Goal: Transaction & Acquisition: Subscribe to service/newsletter

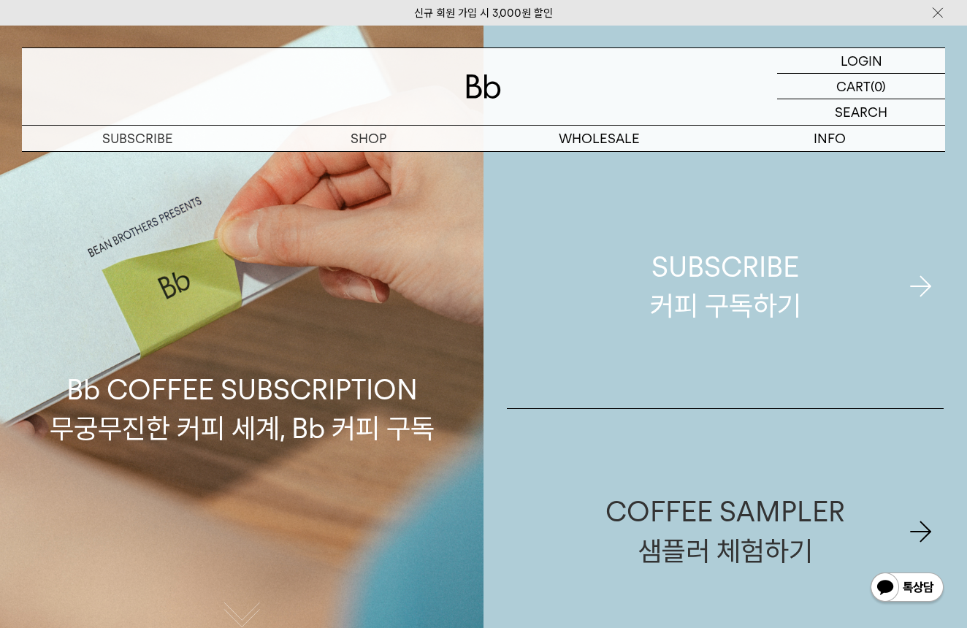
click at [725, 292] on div "SUBSCRIBE 커피 구독하기" at bounding box center [725, 286] width 151 height 77
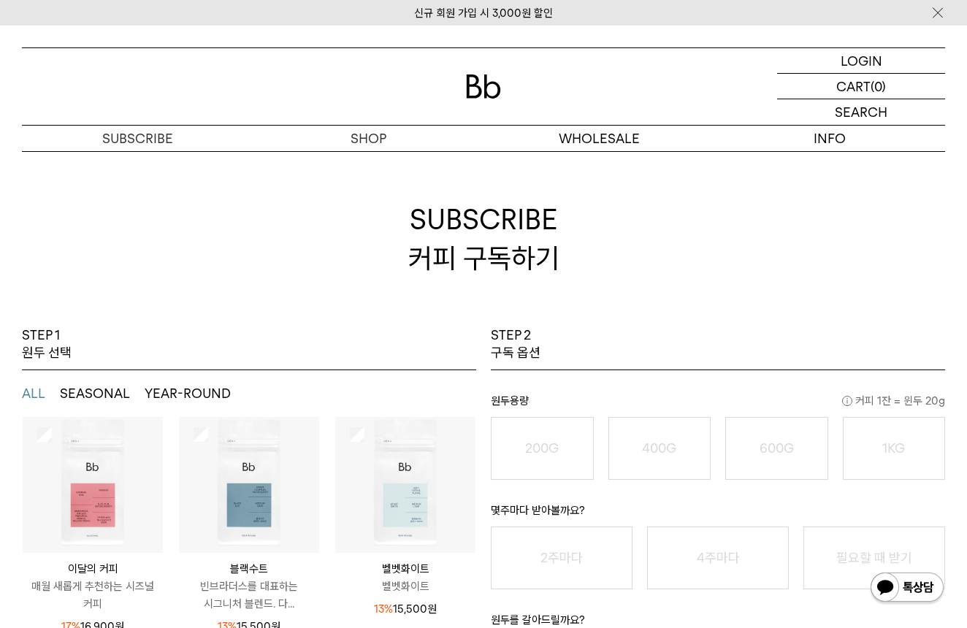
scroll to position [97, 0]
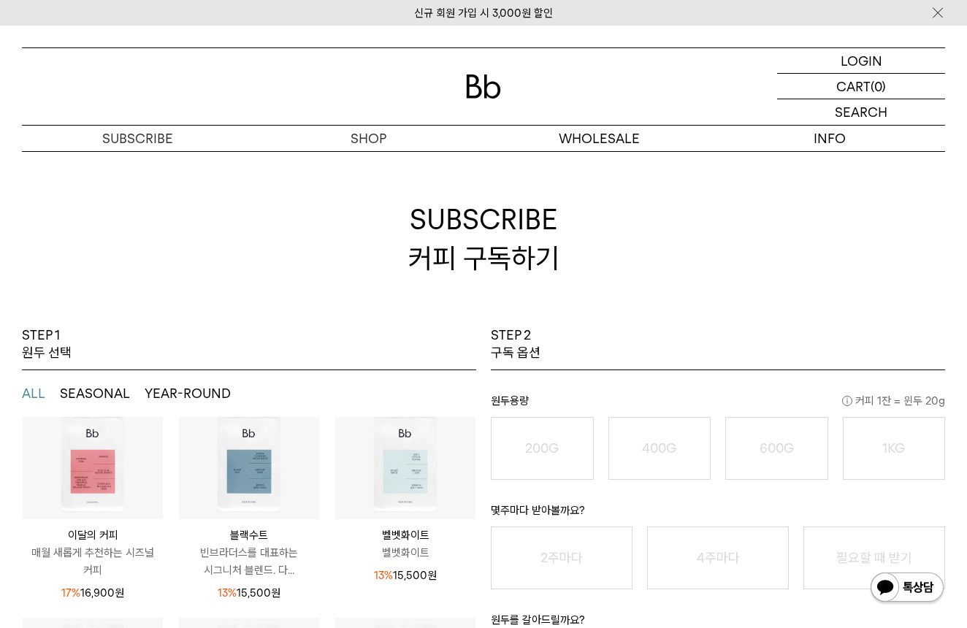
click at [258, 469] on img at bounding box center [249, 449] width 140 height 140
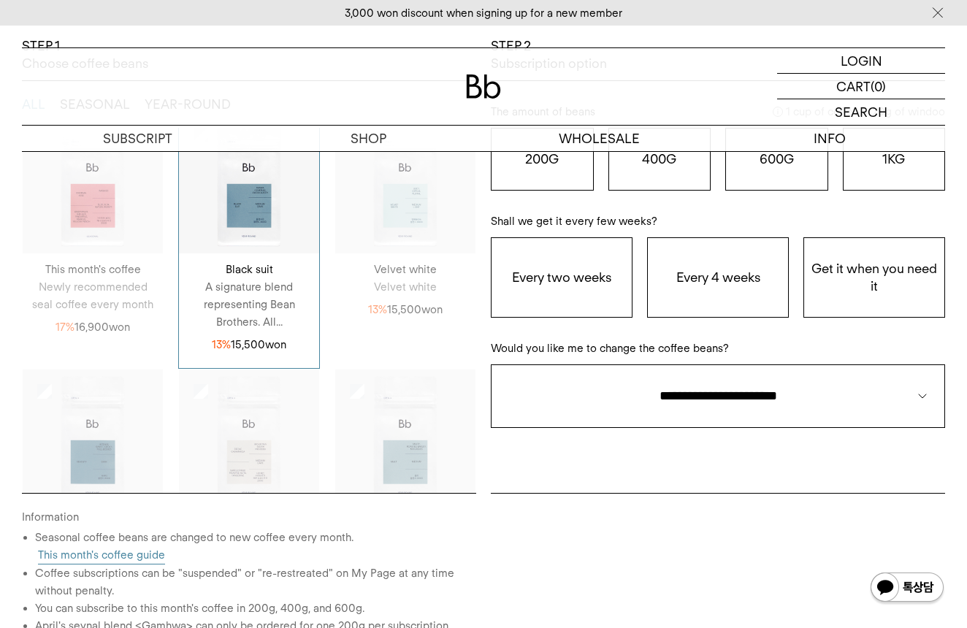
scroll to position [301, 0]
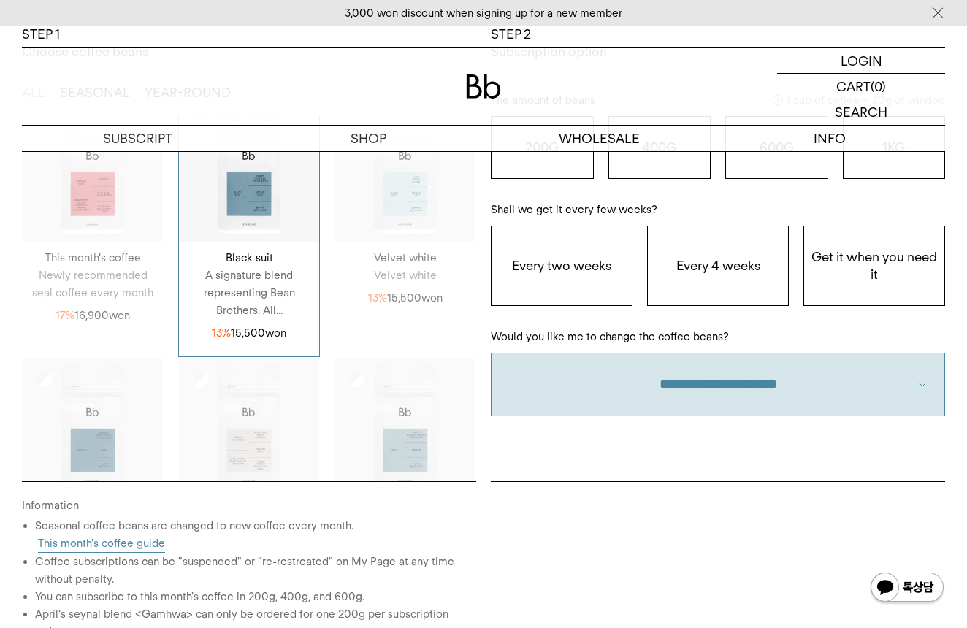
select select "**"
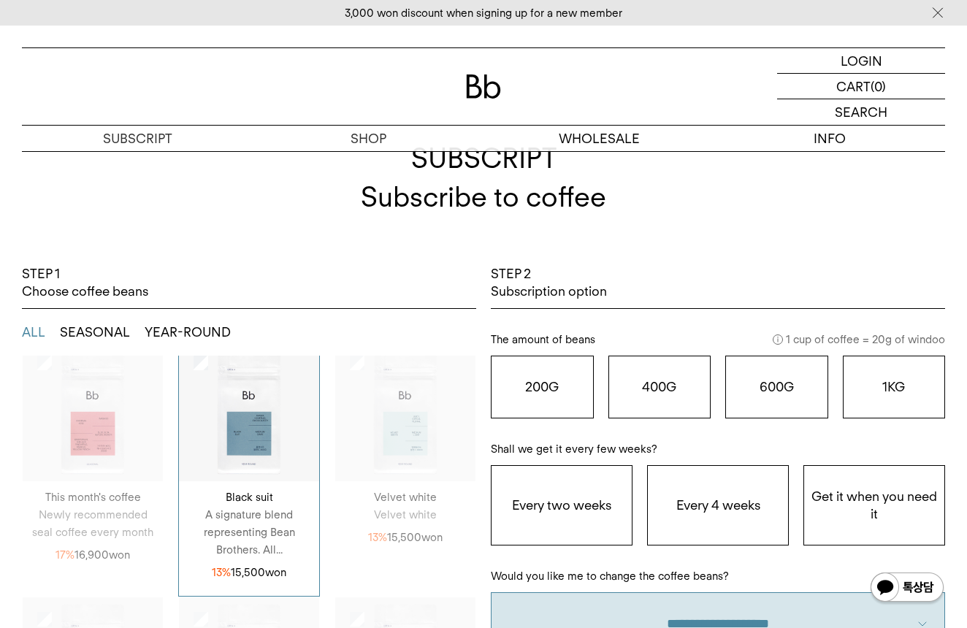
scroll to position [63, 0]
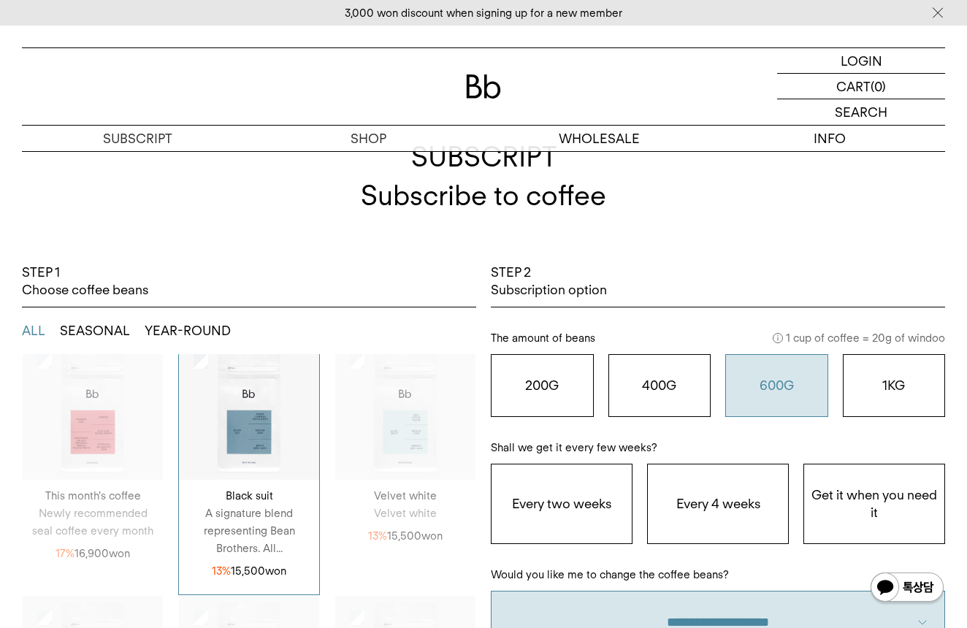
click at [756, 396] on button "600G 43,000 원" at bounding box center [777, 385] width 103 height 63
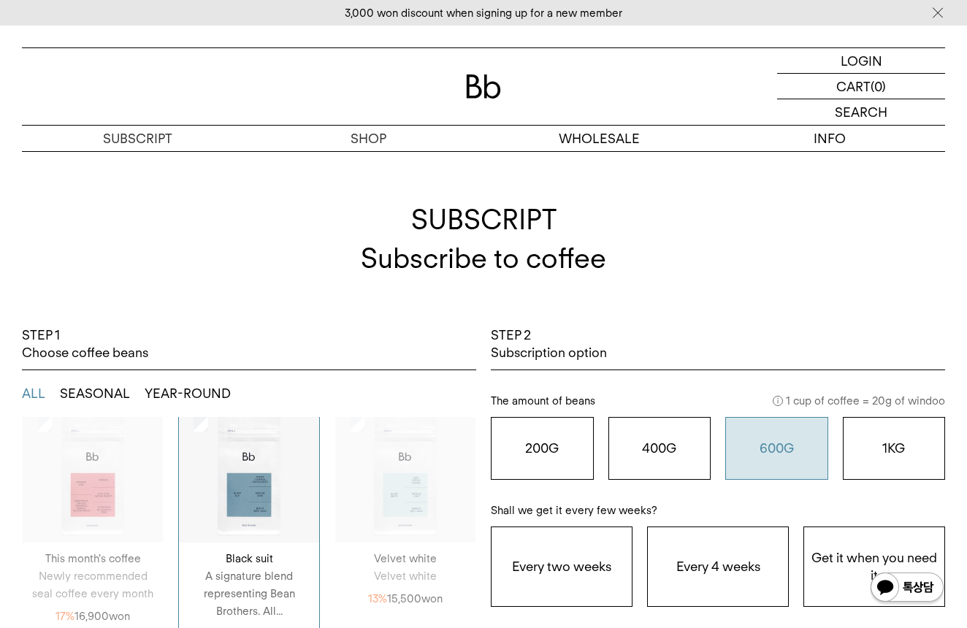
scroll to position [0, 0]
click at [870, 464] on button "1KG 49,900 원" at bounding box center [894, 448] width 103 height 63
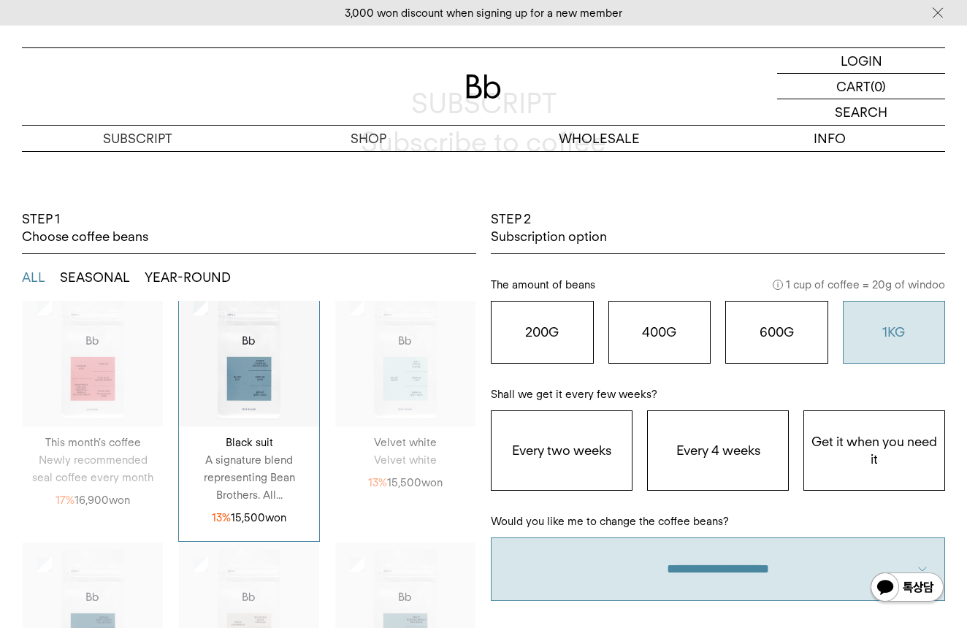
scroll to position [122, 0]
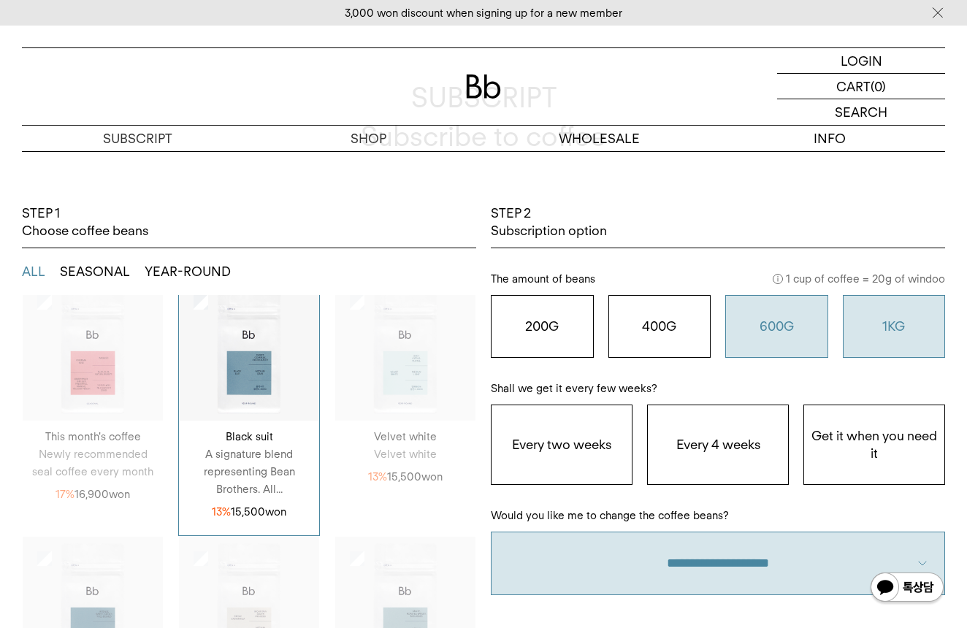
click at [769, 332] on o "600G" at bounding box center [777, 326] width 34 height 15
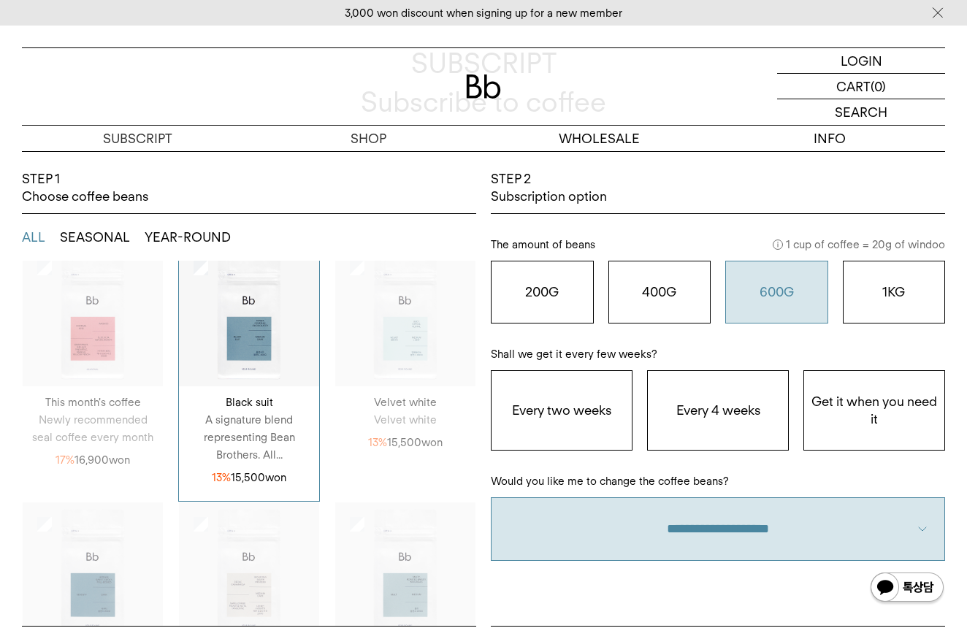
scroll to position [157, 0]
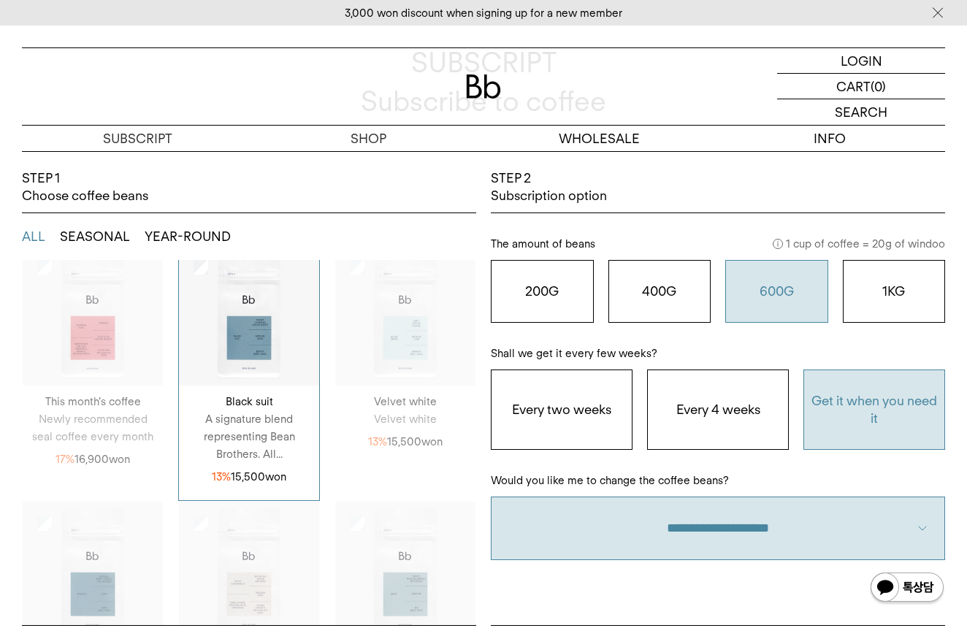
click at [851, 426] on button "Get it when you need it" at bounding box center [875, 410] width 142 height 81
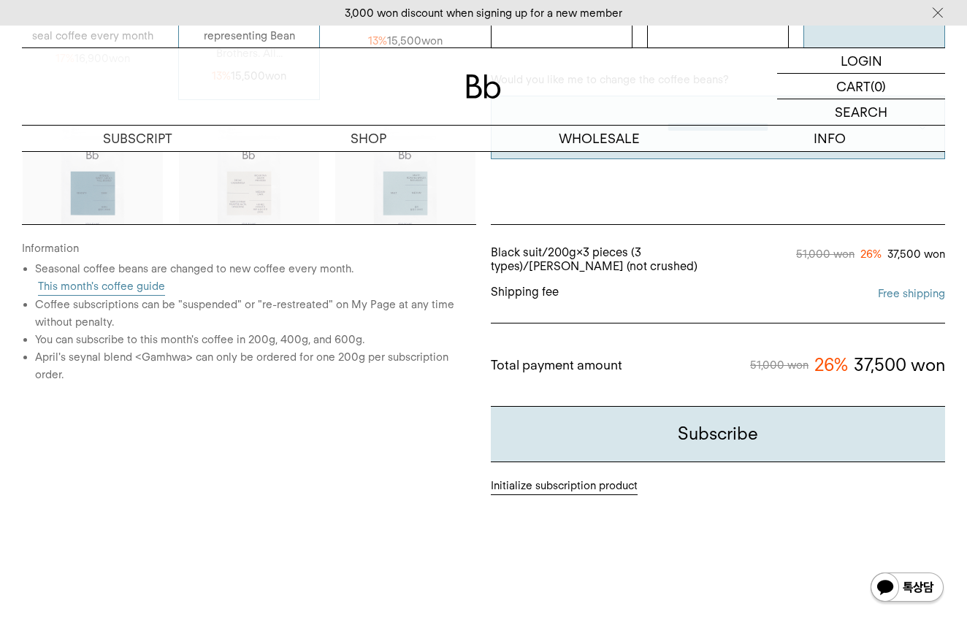
scroll to position [559, 0]
click at [696, 453] on button "Subscribe" at bounding box center [718, 434] width 454 height 56
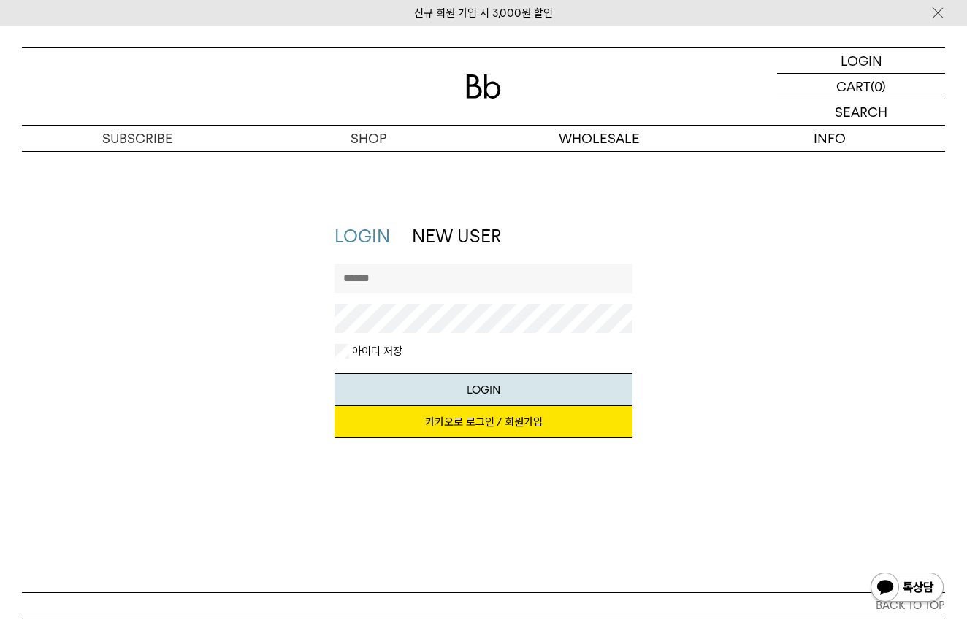
click at [492, 244] on link "NEW USER" at bounding box center [456, 236] width 89 height 21
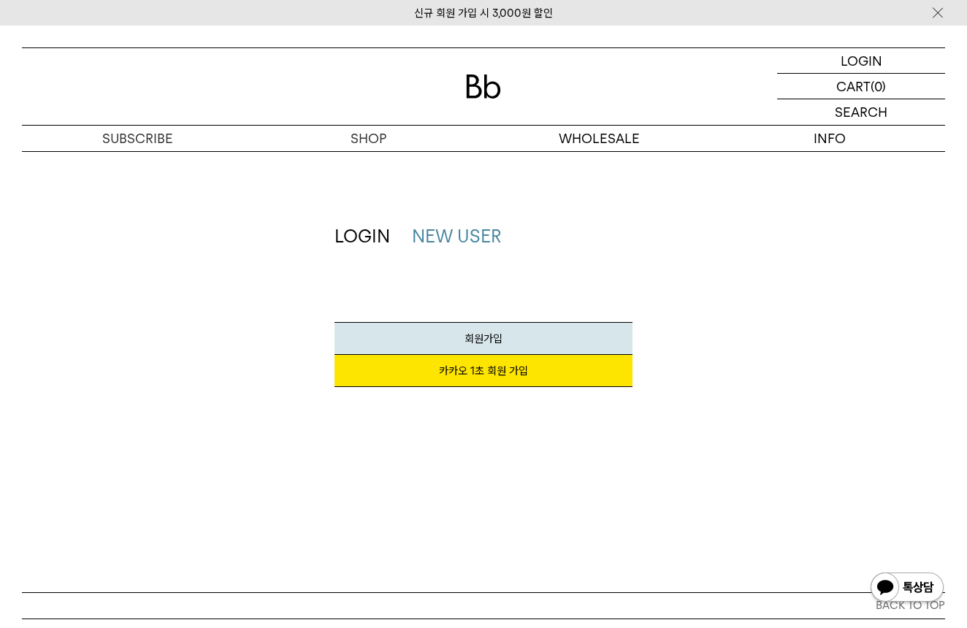
click at [745, 325] on div "LOGIN NEW USER 지금 가입하시면 3,000원 쿠폰과 매월 회원 전용 커피 혜택을 드려요. 카카오 1초 회원 가입 회원가입 SNS계정…" at bounding box center [484, 313] width 938 height 178
